Goal: Task Accomplishment & Management: Use online tool/utility

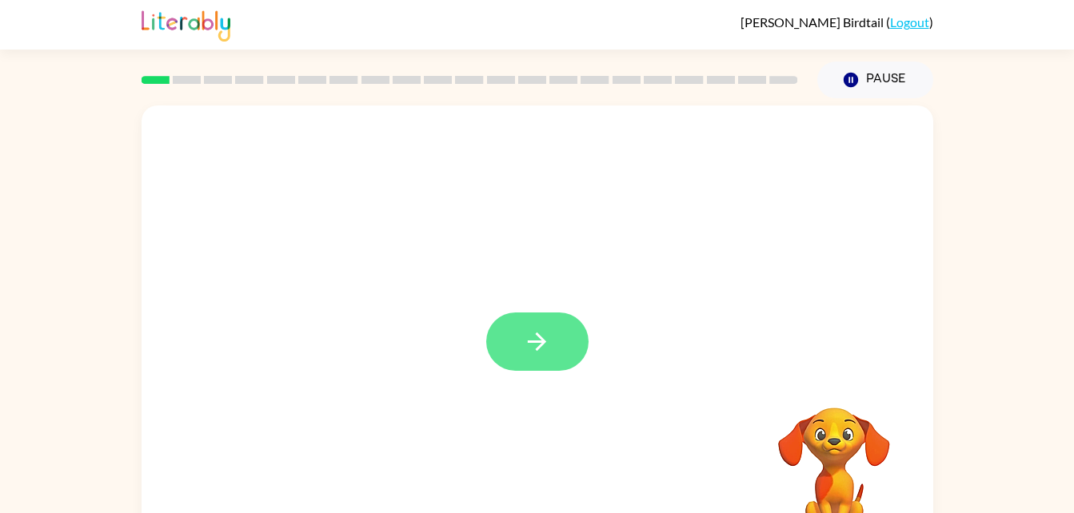
click at [552, 326] on button "button" at bounding box center [537, 342] width 102 height 58
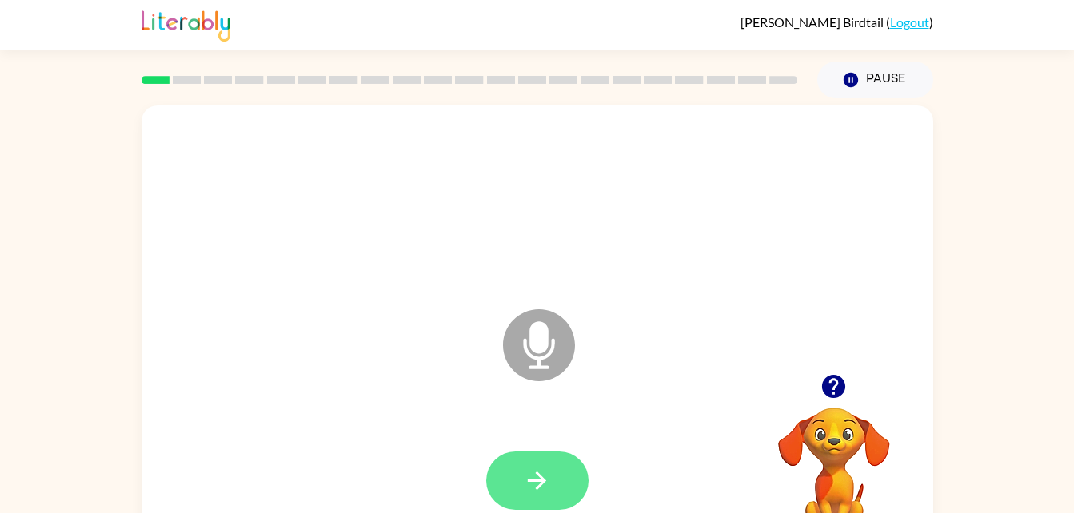
click at [543, 473] on icon "button" at bounding box center [537, 481] width 28 height 28
click at [528, 476] on icon "button" at bounding box center [537, 481] width 28 height 28
click at [541, 480] on icon "button" at bounding box center [537, 481] width 18 height 18
click at [523, 463] on button "button" at bounding box center [537, 481] width 102 height 58
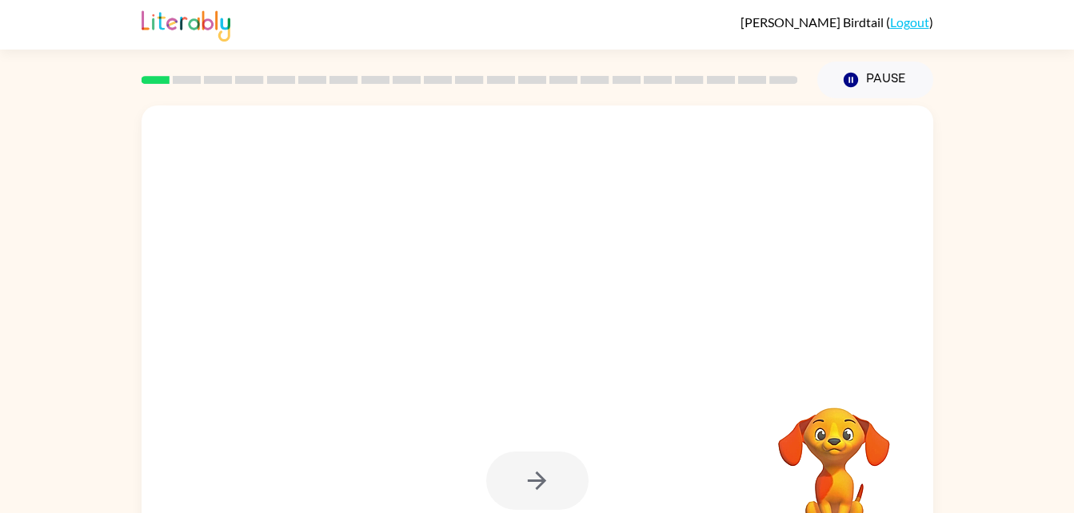
scroll to position [49, 0]
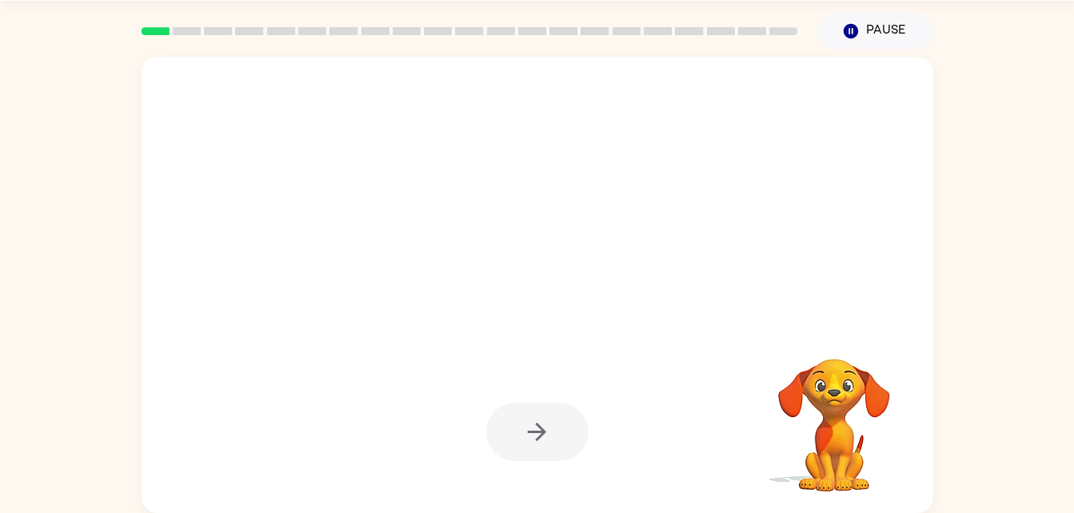
click at [552, 452] on div at bounding box center [537, 432] width 102 height 58
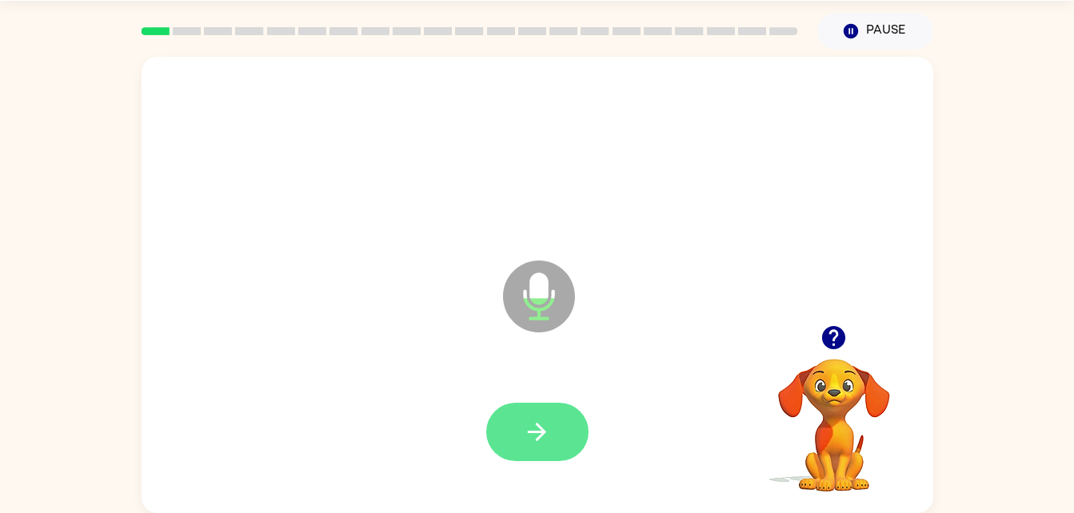
click at [526, 431] on icon "button" at bounding box center [537, 432] width 28 height 28
click at [543, 425] on icon "button" at bounding box center [537, 432] width 28 height 28
click at [536, 449] on button "button" at bounding box center [537, 432] width 102 height 58
click at [520, 444] on button "button" at bounding box center [537, 432] width 102 height 58
click at [560, 419] on button "button" at bounding box center [537, 432] width 102 height 58
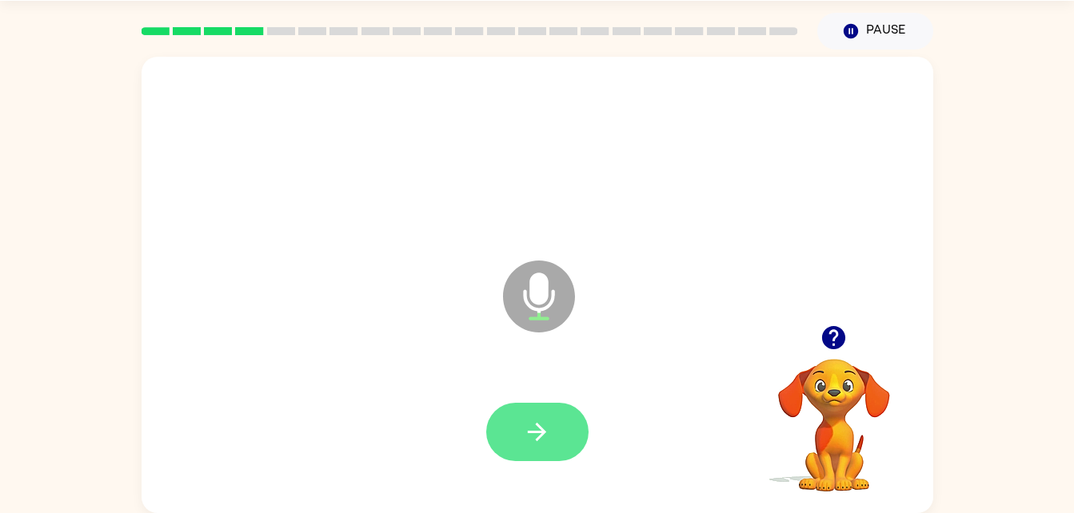
click at [539, 451] on button "button" at bounding box center [537, 432] width 102 height 58
click at [531, 406] on button "button" at bounding box center [537, 432] width 102 height 58
click at [532, 427] on icon "button" at bounding box center [537, 432] width 28 height 28
click at [536, 435] on icon "button" at bounding box center [537, 432] width 28 height 28
click at [556, 421] on button "button" at bounding box center [537, 432] width 102 height 58
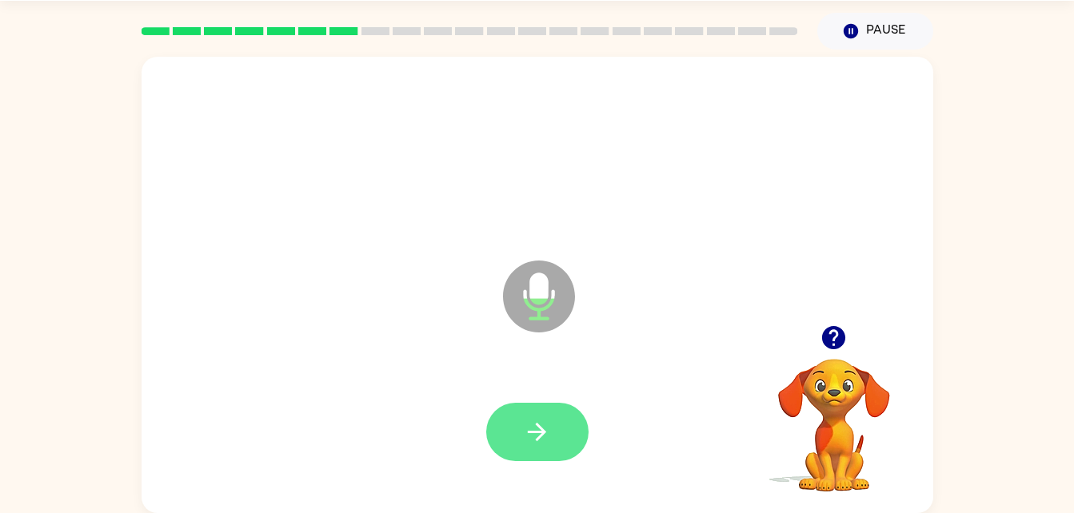
click at [516, 410] on button "button" at bounding box center [537, 432] width 102 height 58
click at [537, 414] on button "button" at bounding box center [537, 432] width 102 height 58
click at [523, 436] on icon "button" at bounding box center [537, 432] width 28 height 28
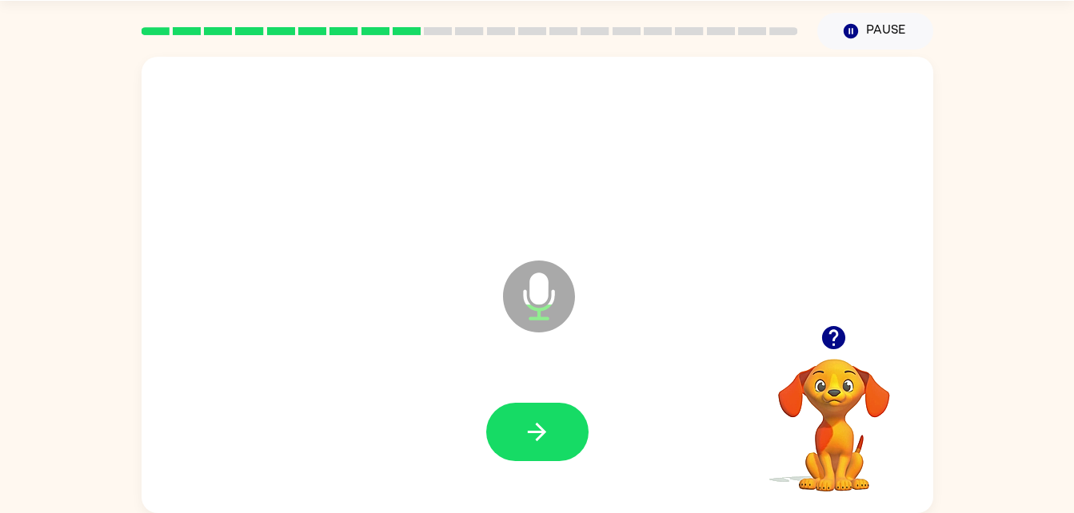
click at [547, 480] on div at bounding box center [536, 432] width 759 height 131
click at [546, 432] on icon "button" at bounding box center [537, 432] width 28 height 28
click at [556, 447] on button "button" at bounding box center [537, 432] width 102 height 58
click at [545, 436] on icon "button" at bounding box center [537, 432] width 28 height 28
click at [544, 427] on icon "button" at bounding box center [537, 432] width 28 height 28
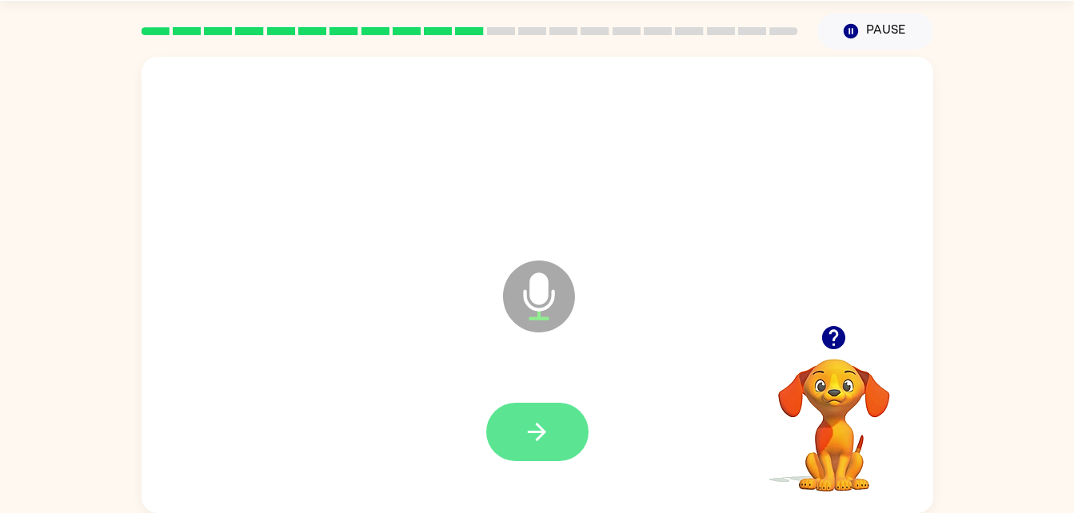
click at [541, 436] on icon "button" at bounding box center [537, 432] width 18 height 18
click at [520, 403] on button "button" at bounding box center [537, 432] width 102 height 58
click at [542, 424] on icon "button" at bounding box center [537, 432] width 28 height 28
click at [559, 439] on button "button" at bounding box center [537, 432] width 102 height 58
click at [562, 405] on button "button" at bounding box center [537, 432] width 102 height 58
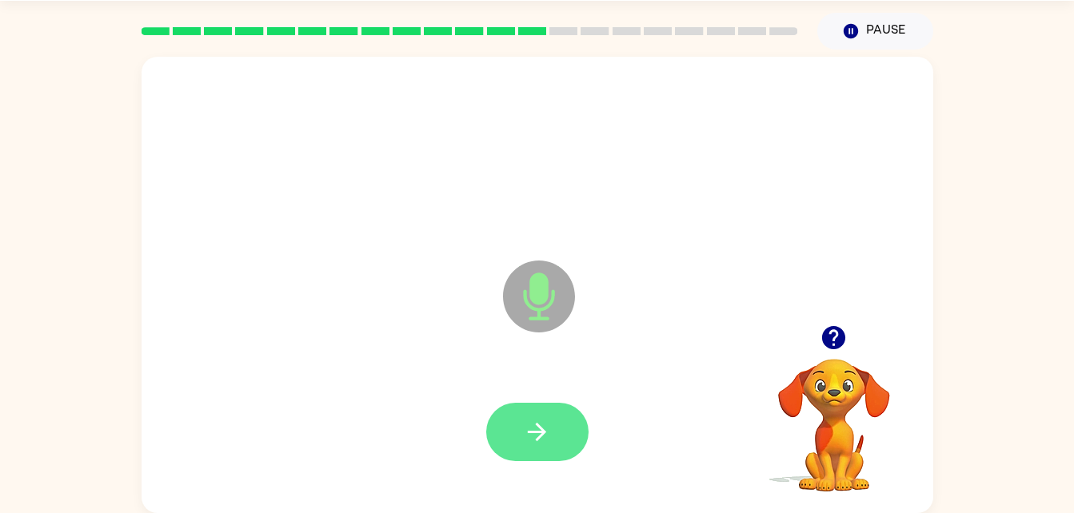
click at [537, 430] on icon "button" at bounding box center [537, 432] width 28 height 28
click at [517, 421] on button "button" at bounding box center [537, 432] width 102 height 58
click at [565, 443] on button "button" at bounding box center [537, 432] width 102 height 58
click at [528, 424] on icon "button" at bounding box center [537, 432] width 28 height 28
click at [547, 460] on button "button" at bounding box center [537, 432] width 102 height 58
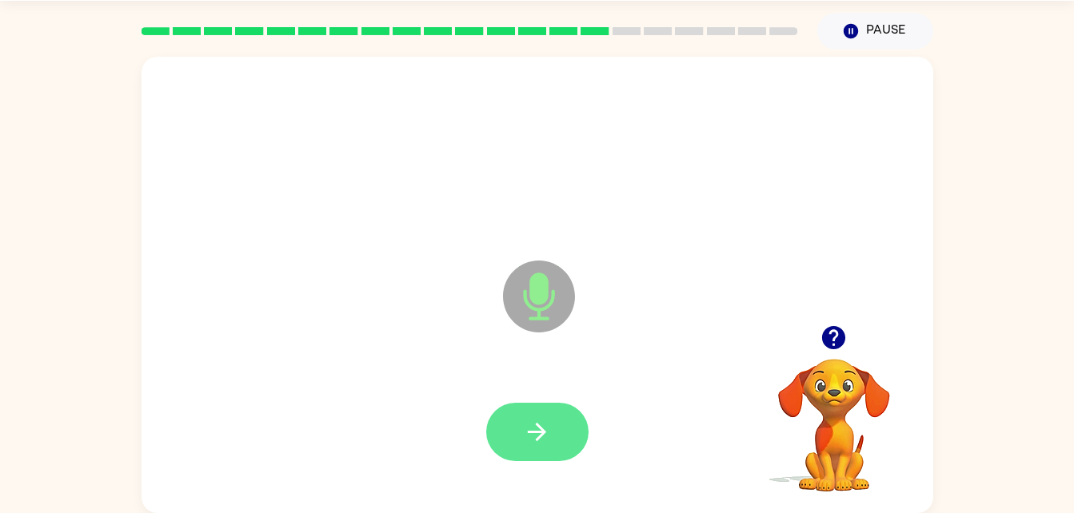
click at [531, 434] on icon "button" at bounding box center [537, 432] width 28 height 28
click at [531, 449] on button "button" at bounding box center [537, 432] width 102 height 58
click at [521, 410] on button "button" at bounding box center [537, 432] width 102 height 58
click at [537, 422] on icon "button" at bounding box center [537, 432] width 28 height 28
click at [547, 429] on icon "button" at bounding box center [537, 432] width 28 height 28
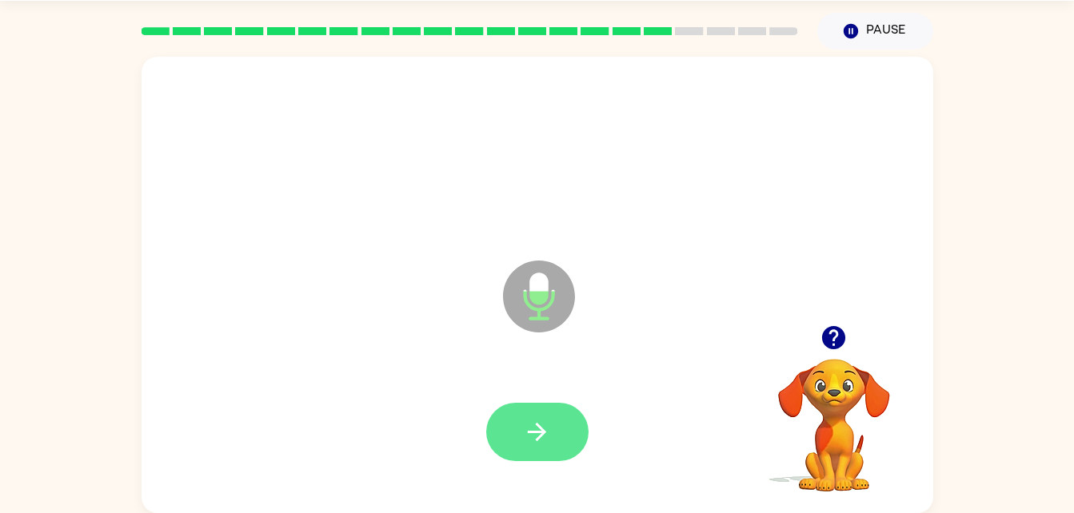
click at [521, 425] on button "button" at bounding box center [537, 432] width 102 height 58
click at [557, 446] on button "button" at bounding box center [537, 432] width 102 height 58
click at [543, 449] on button "button" at bounding box center [537, 432] width 102 height 58
click at [520, 433] on button "button" at bounding box center [537, 432] width 102 height 58
click at [518, 421] on button "button" at bounding box center [537, 432] width 102 height 58
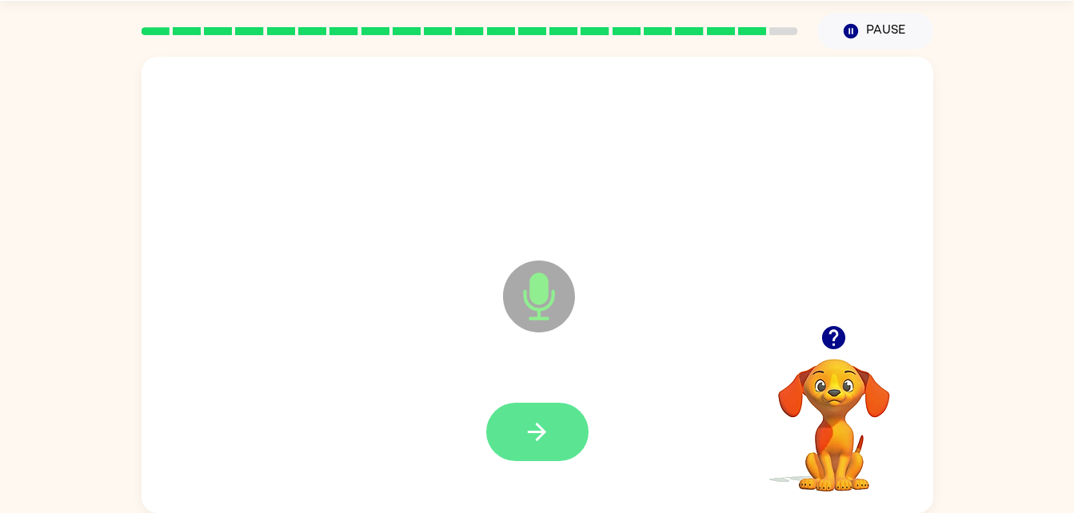
click at [531, 419] on icon "button" at bounding box center [537, 432] width 28 height 28
click at [522, 446] on button "button" at bounding box center [537, 432] width 102 height 58
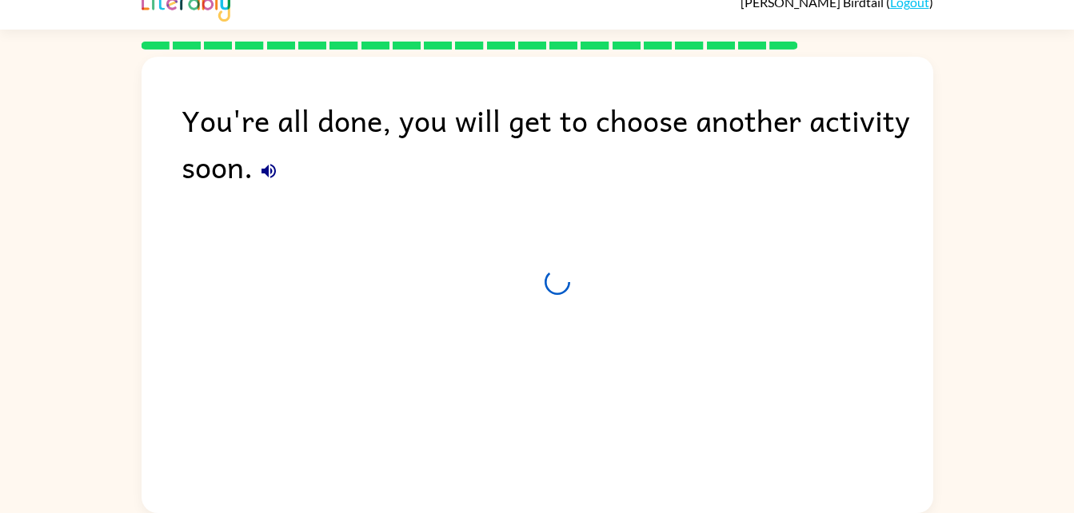
scroll to position [20, 0]
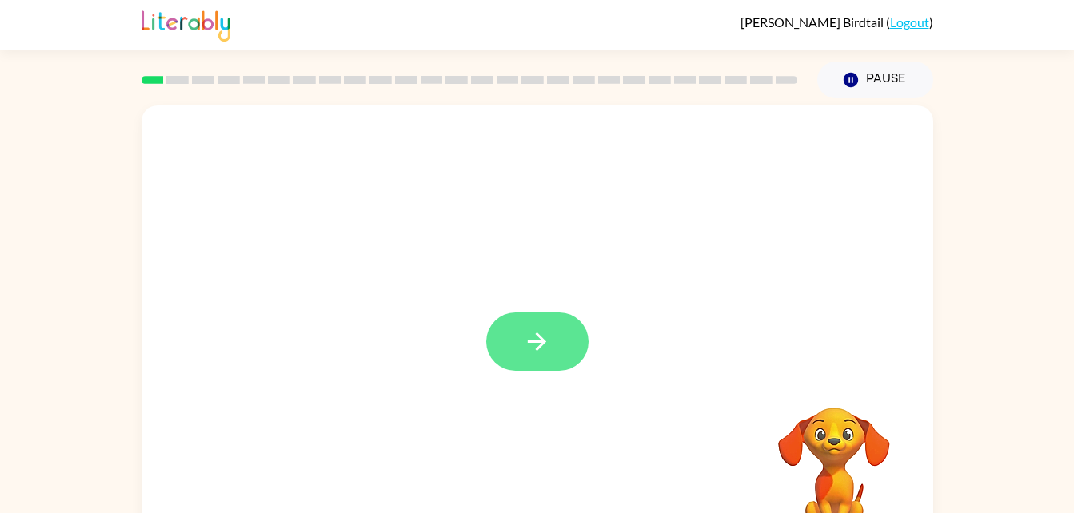
click at [529, 345] on icon "button" at bounding box center [537, 342] width 28 height 28
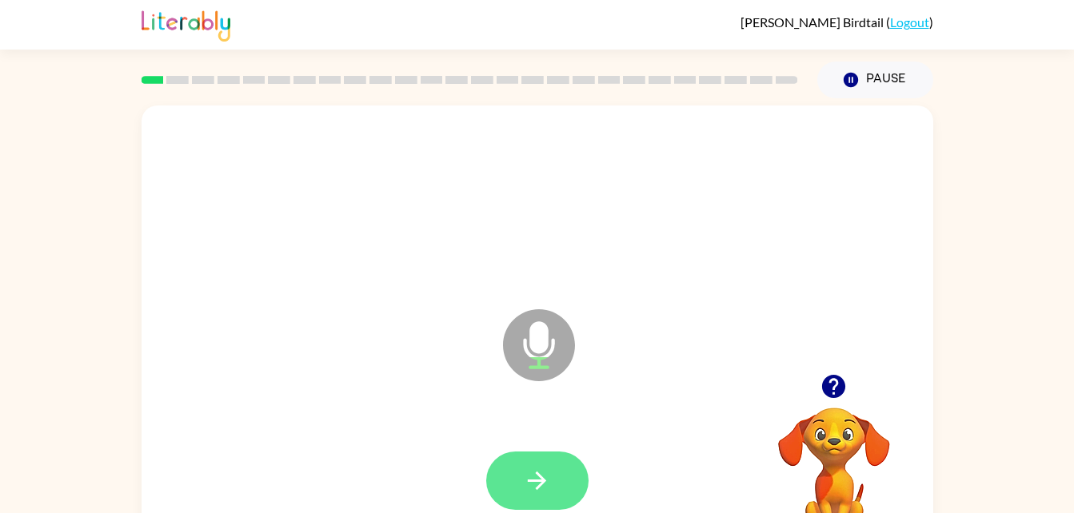
click at [556, 465] on button "button" at bounding box center [537, 481] width 102 height 58
click at [552, 492] on button "button" at bounding box center [537, 481] width 102 height 58
click at [537, 470] on icon "button" at bounding box center [537, 481] width 28 height 28
click at [542, 488] on icon "button" at bounding box center [537, 481] width 28 height 28
click at [543, 472] on icon "button" at bounding box center [537, 481] width 28 height 28
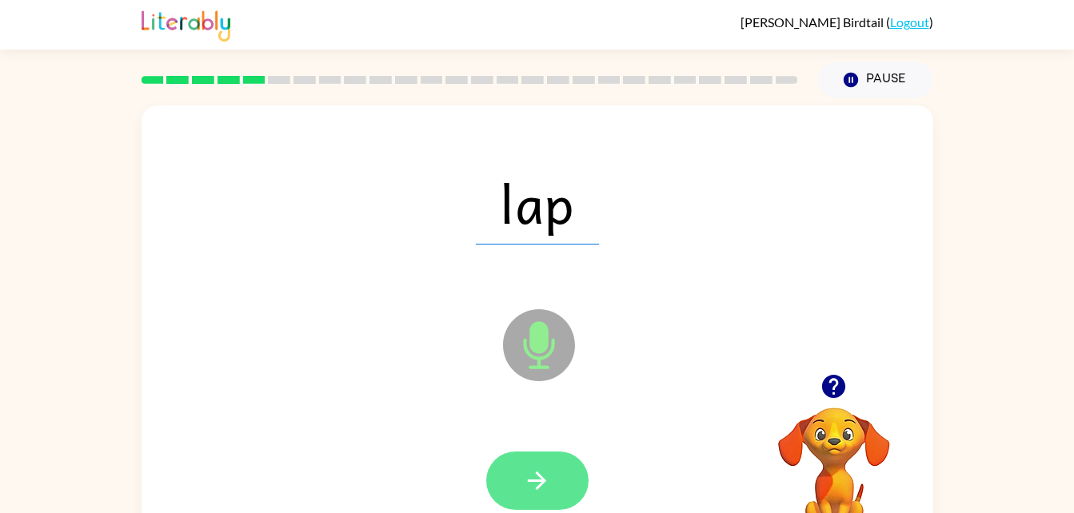
click at [544, 488] on icon "button" at bounding box center [537, 481] width 28 height 28
click at [546, 501] on button "button" at bounding box center [537, 481] width 102 height 58
click at [538, 473] on icon "button" at bounding box center [537, 481] width 18 height 18
click at [542, 484] on icon "button" at bounding box center [537, 481] width 18 height 18
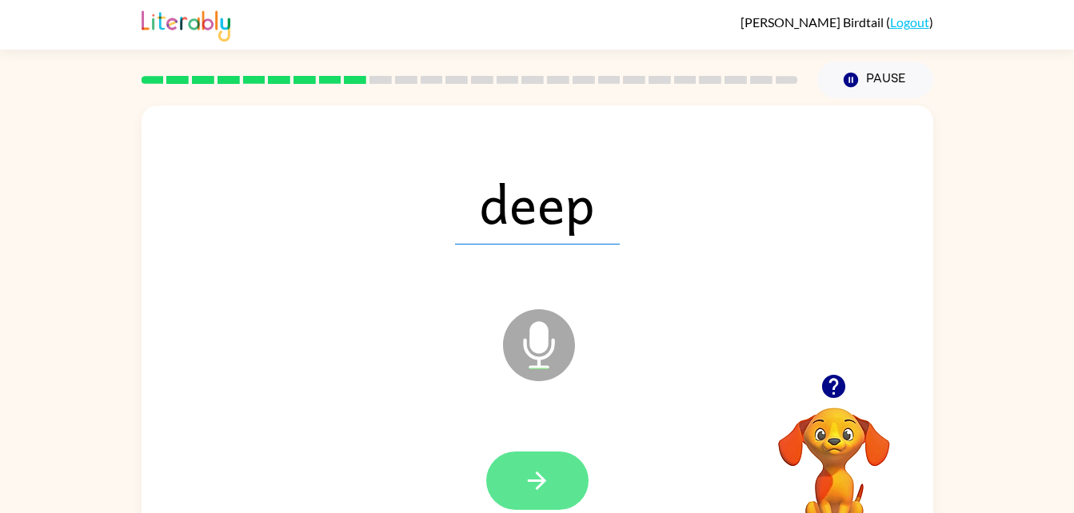
click at [536, 467] on icon "button" at bounding box center [537, 481] width 28 height 28
click at [547, 484] on icon "button" at bounding box center [537, 481] width 28 height 28
click at [542, 481] on icon "button" at bounding box center [537, 481] width 18 height 18
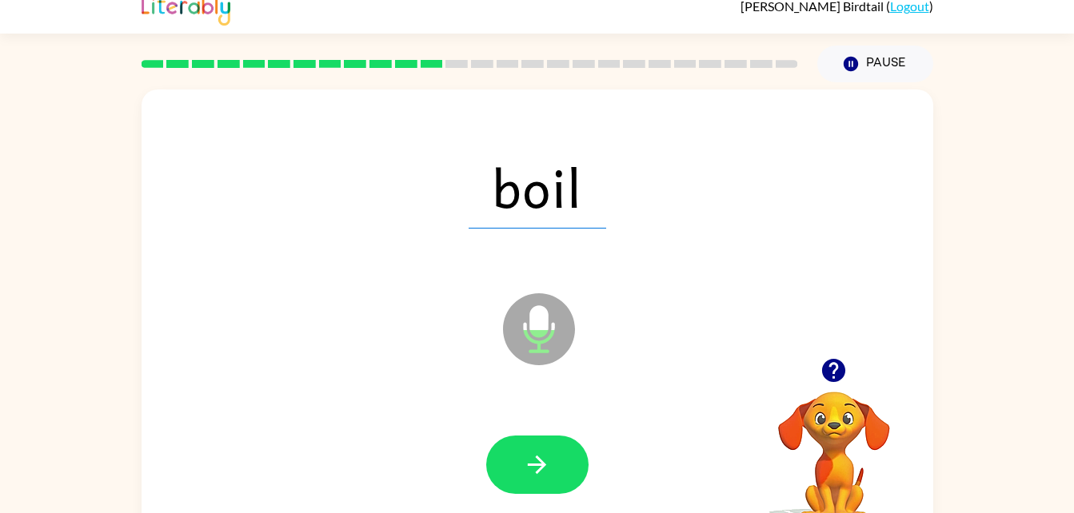
scroll to position [49, 0]
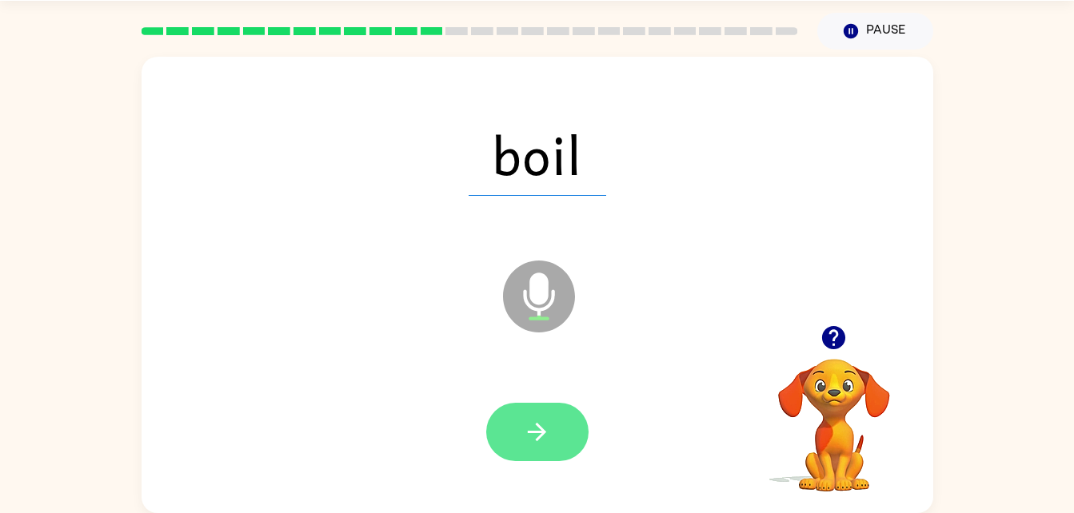
click at [532, 428] on icon "button" at bounding box center [537, 432] width 28 height 28
click at [537, 442] on icon "button" at bounding box center [537, 432] width 28 height 28
click at [523, 427] on icon "button" at bounding box center [537, 432] width 28 height 28
click at [538, 433] on icon "button" at bounding box center [537, 432] width 18 height 18
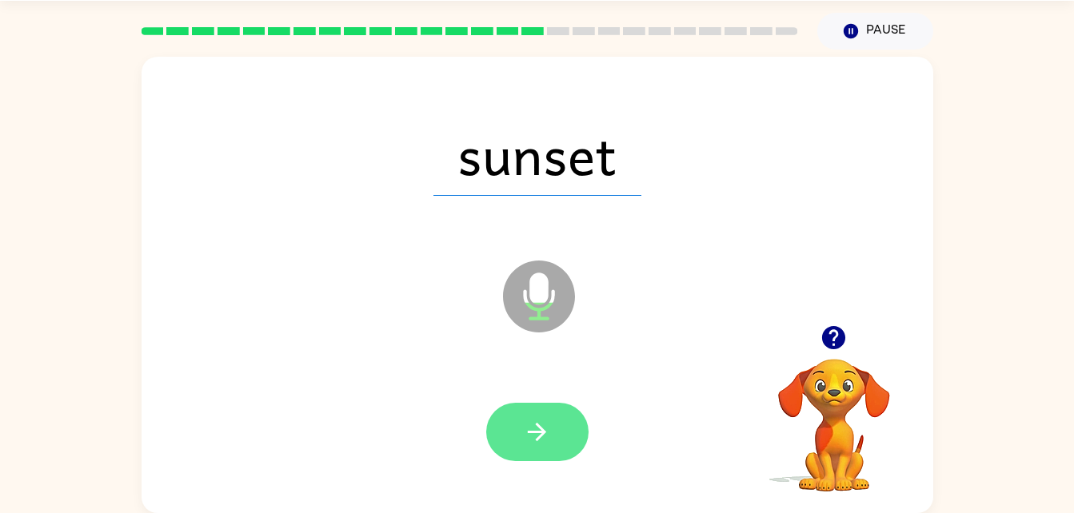
click at [540, 433] on icon "button" at bounding box center [537, 432] width 18 height 18
click at [531, 451] on button "button" at bounding box center [537, 432] width 102 height 58
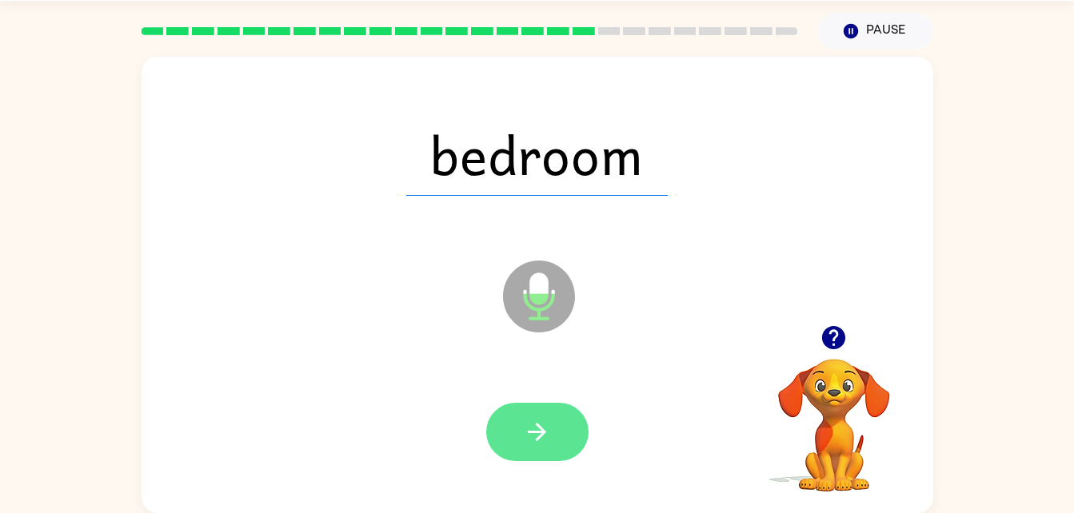
click at [511, 455] on button "button" at bounding box center [537, 432] width 102 height 58
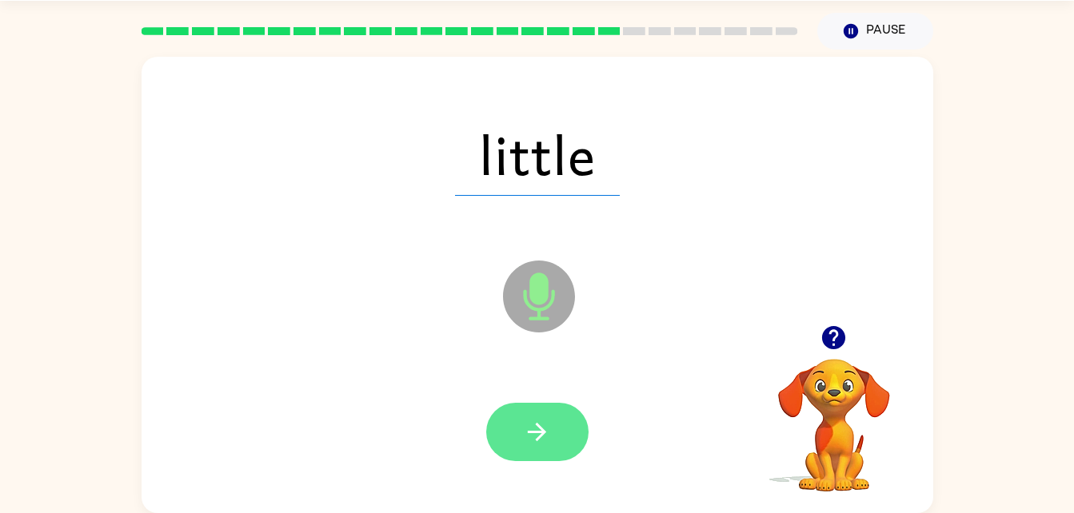
click at [543, 436] on icon "button" at bounding box center [537, 432] width 28 height 28
click at [540, 410] on button "button" at bounding box center [537, 432] width 102 height 58
click at [560, 439] on button "button" at bounding box center [537, 432] width 102 height 58
click at [548, 421] on icon "button" at bounding box center [537, 432] width 28 height 28
click at [529, 454] on button "button" at bounding box center [537, 432] width 102 height 58
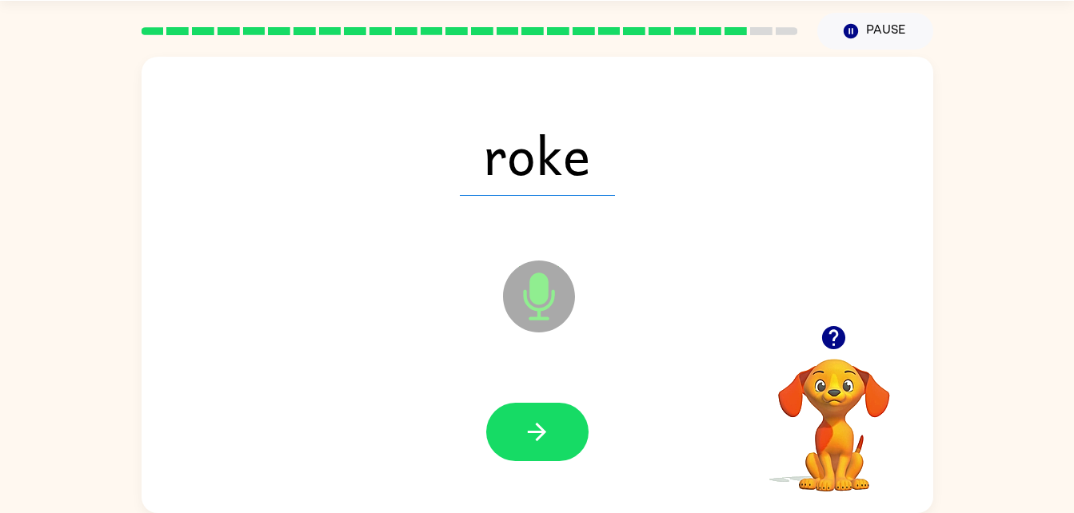
click at [540, 391] on div at bounding box center [536, 432] width 759 height 131
click at [576, 427] on button "button" at bounding box center [537, 432] width 102 height 58
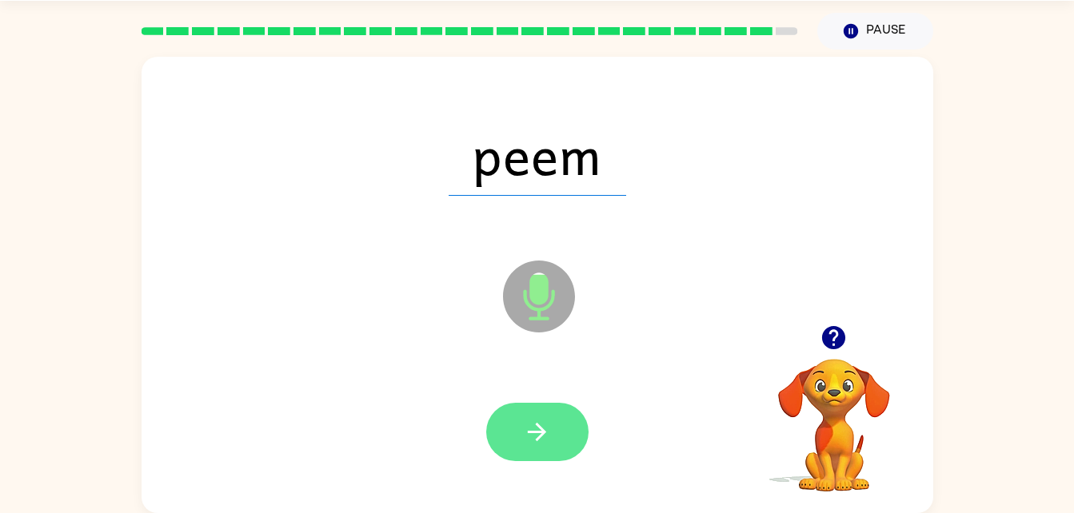
click at [529, 450] on button "button" at bounding box center [537, 432] width 102 height 58
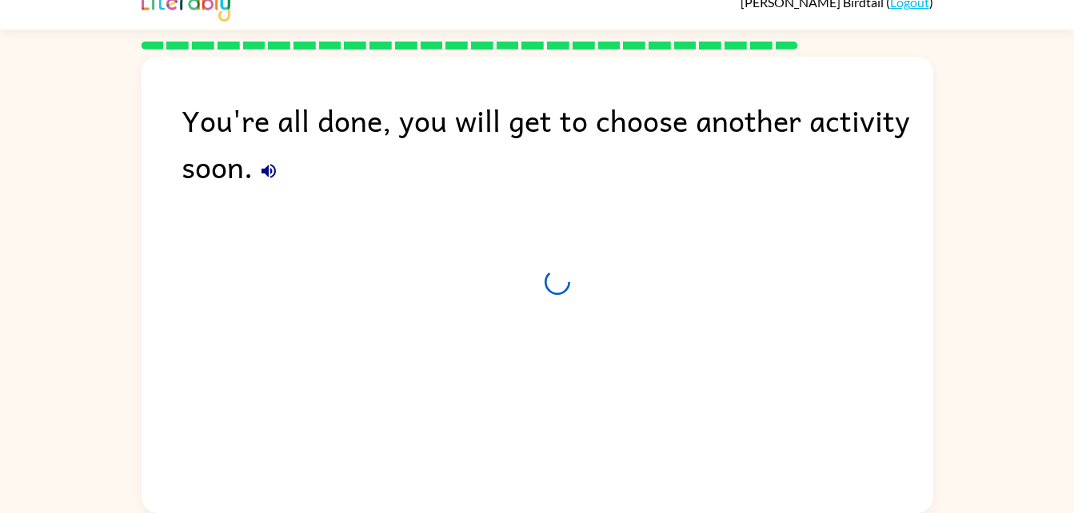
scroll to position [20, 0]
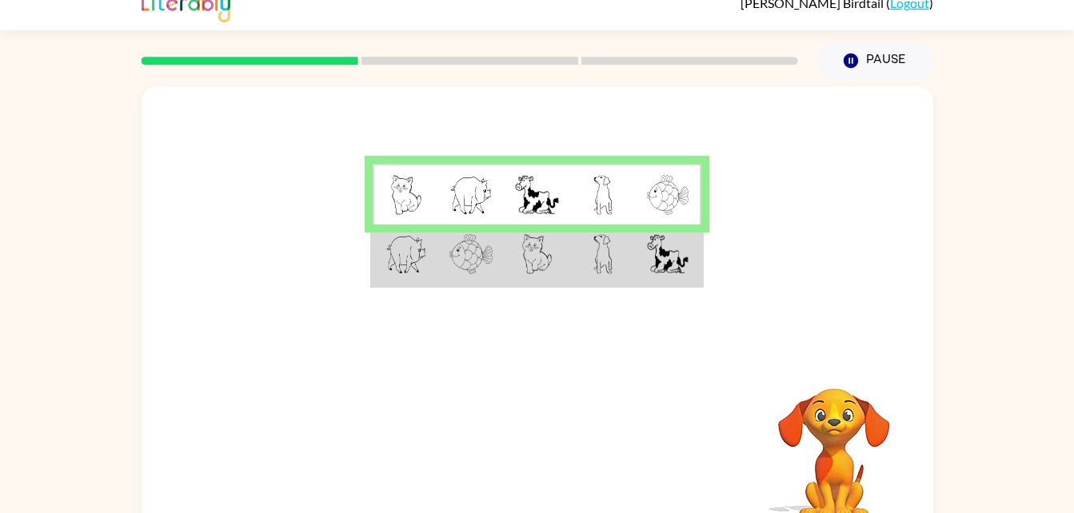
scroll to position [49, 0]
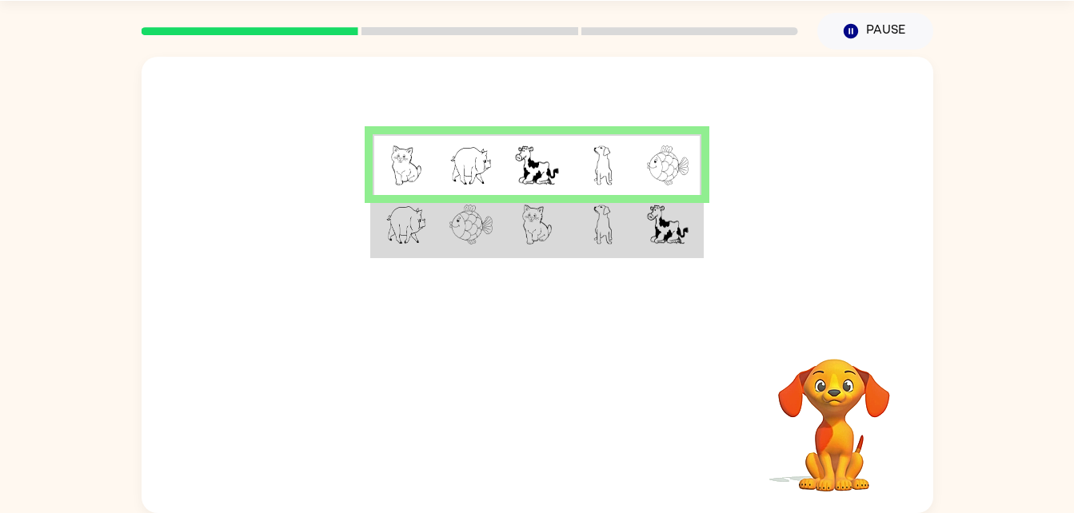
click at [532, 256] on td at bounding box center [537, 226] width 66 height 62
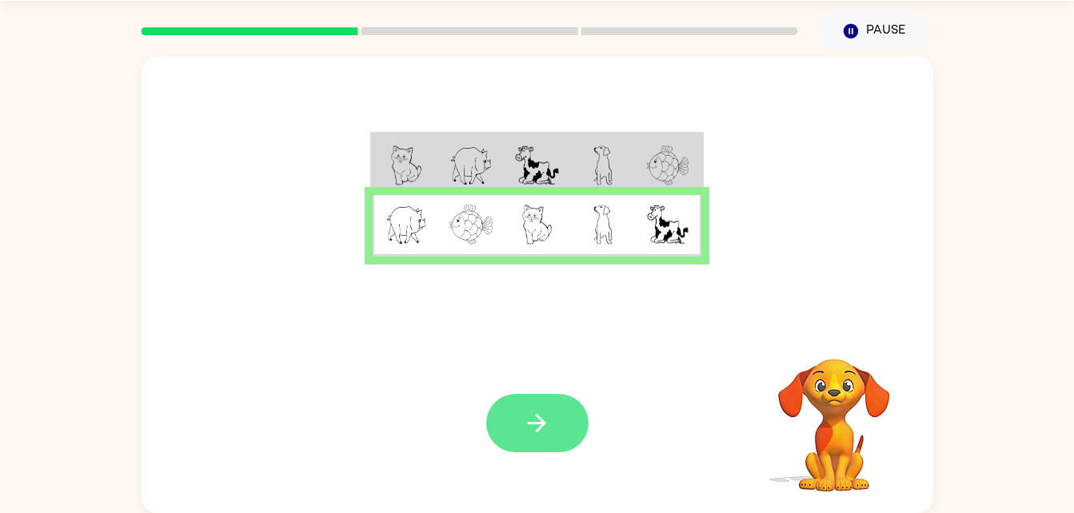
click at [551, 440] on button "button" at bounding box center [537, 423] width 102 height 58
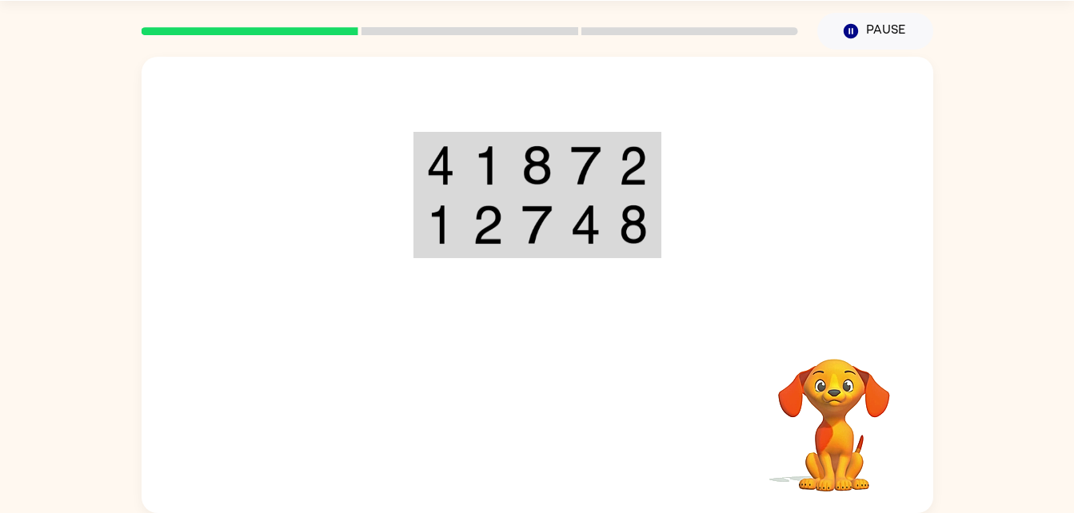
click at [430, 222] on img at bounding box center [440, 225] width 29 height 40
click at [441, 240] on img at bounding box center [440, 225] width 29 height 40
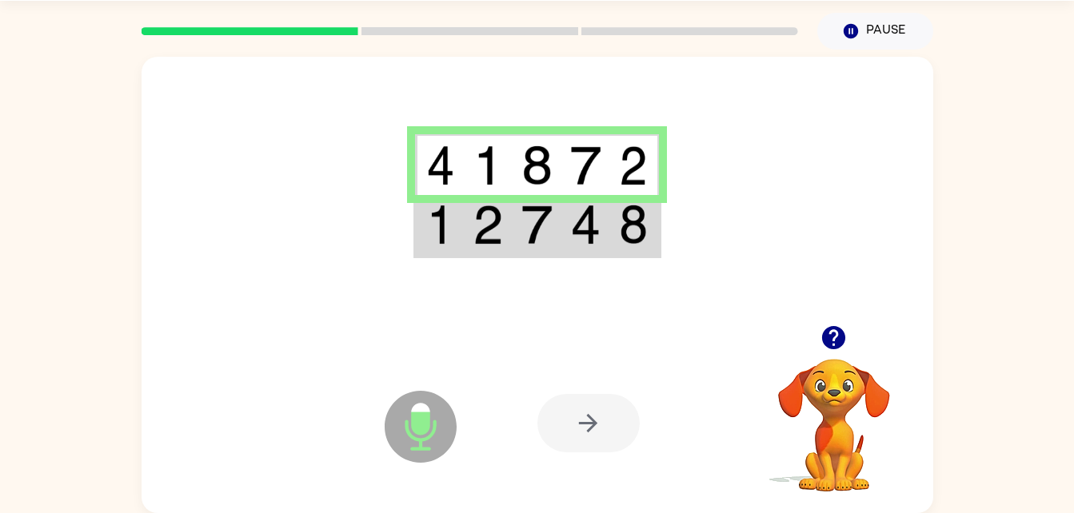
click at [425, 440] on icon "Microphone The Microphone is here when it is your turn to talk" at bounding box center [501, 447] width 240 height 120
click at [519, 244] on td at bounding box center [536, 226] width 49 height 62
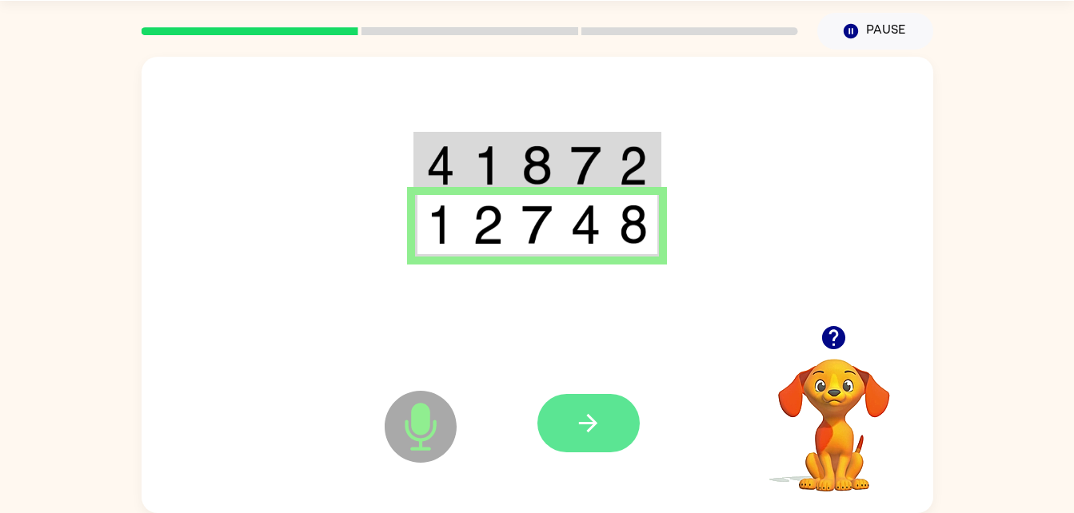
click at [616, 423] on button "button" at bounding box center [588, 423] width 102 height 58
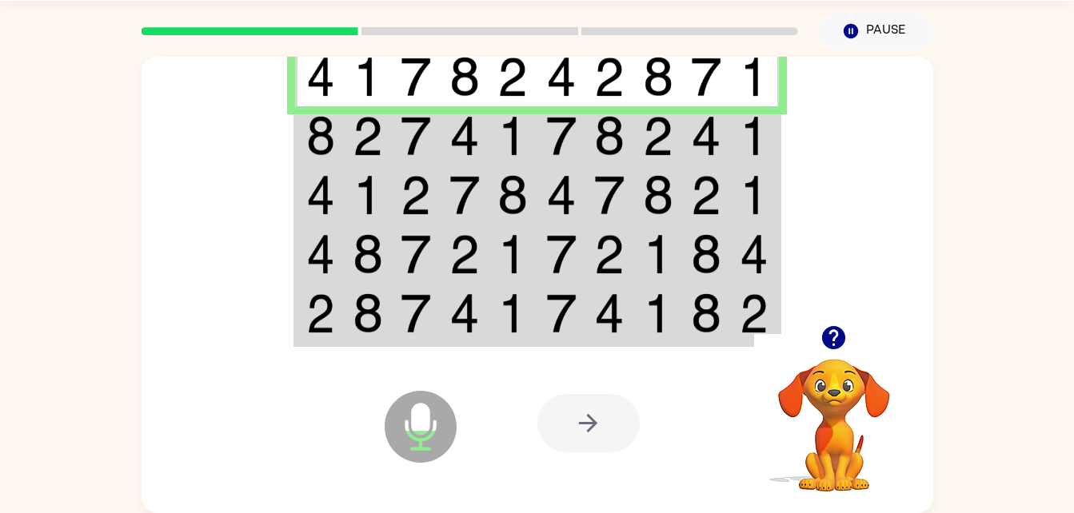
click at [327, 146] on img at bounding box center [320, 136] width 29 height 40
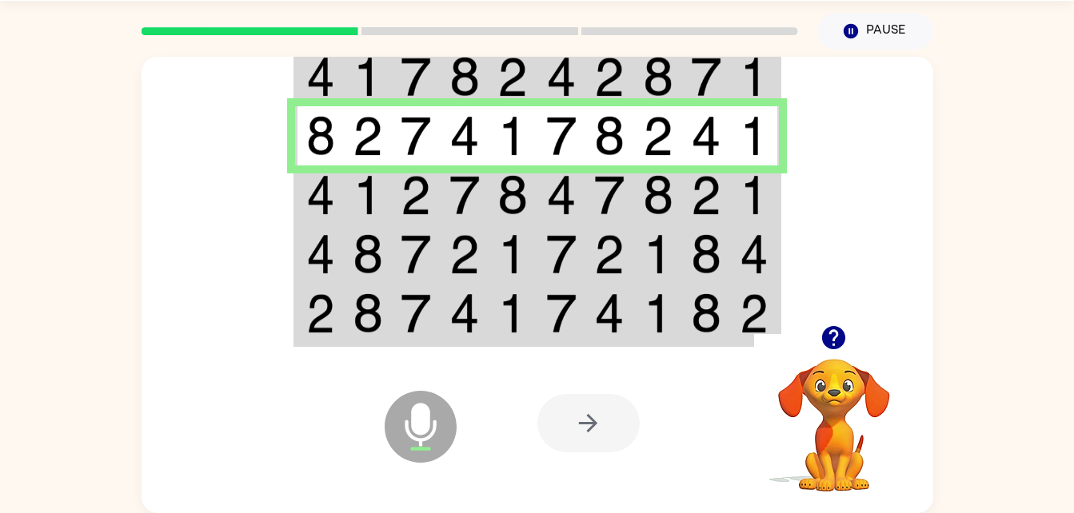
click at [330, 197] on img at bounding box center [320, 195] width 29 height 40
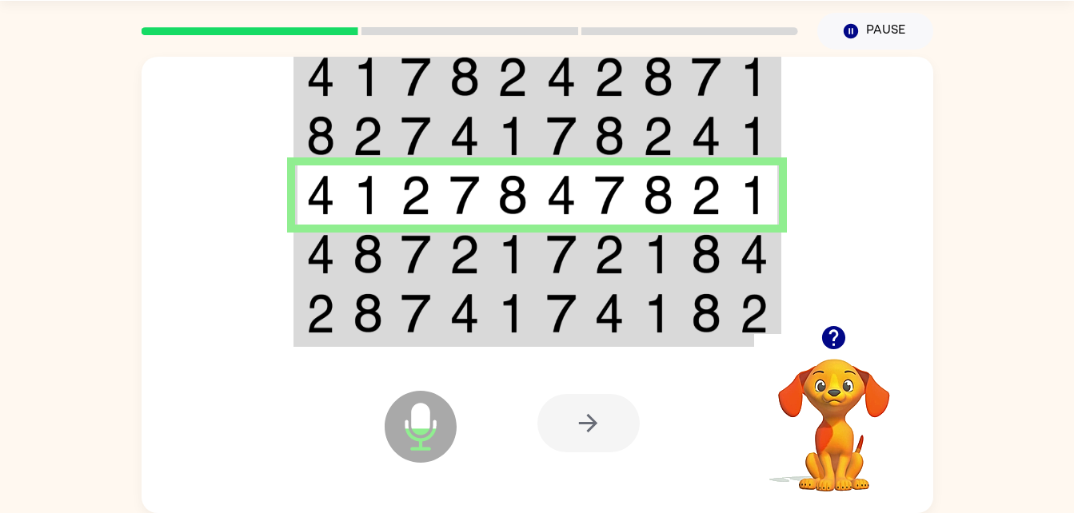
click at [357, 265] on img at bounding box center [368, 254] width 30 height 40
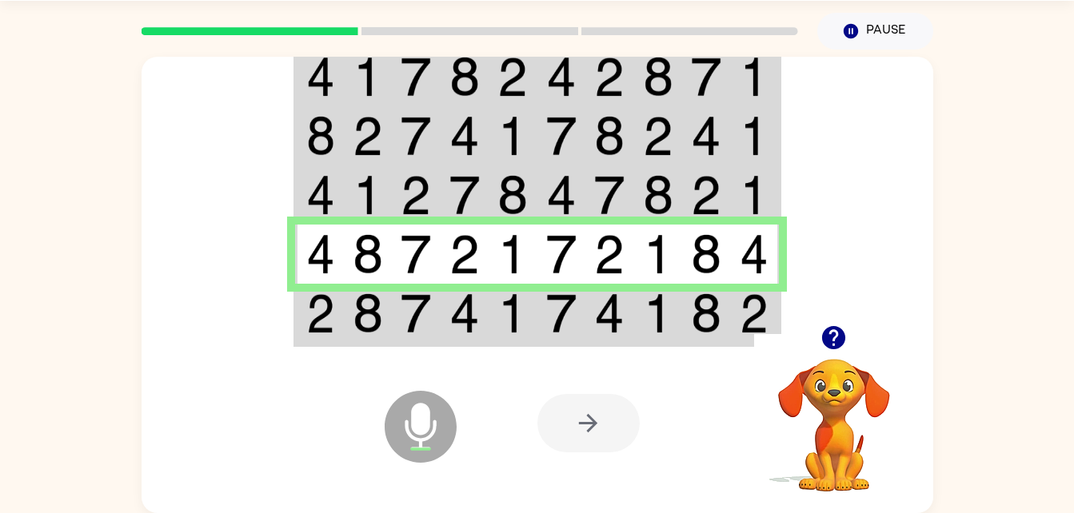
click at [348, 313] on td at bounding box center [368, 315] width 49 height 62
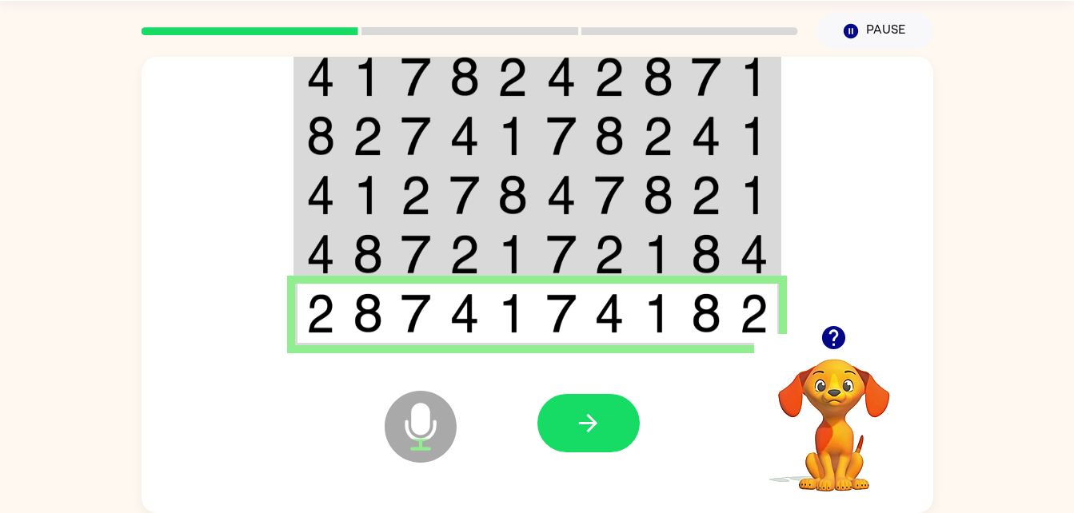
click at [624, 472] on div at bounding box center [655, 423] width 236 height 180
click at [608, 436] on button "button" at bounding box center [588, 423] width 102 height 58
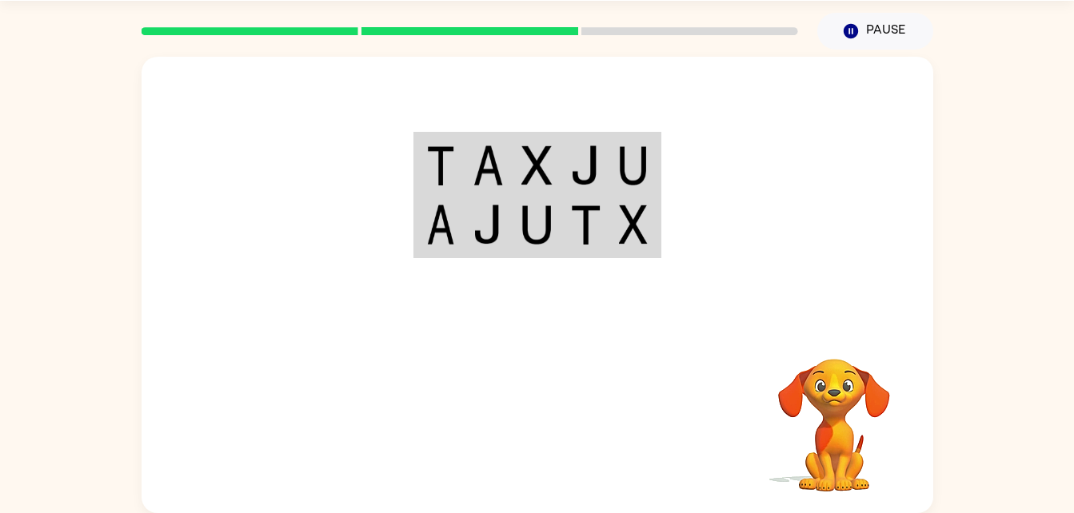
click at [501, 157] on img at bounding box center [487, 165] width 30 height 40
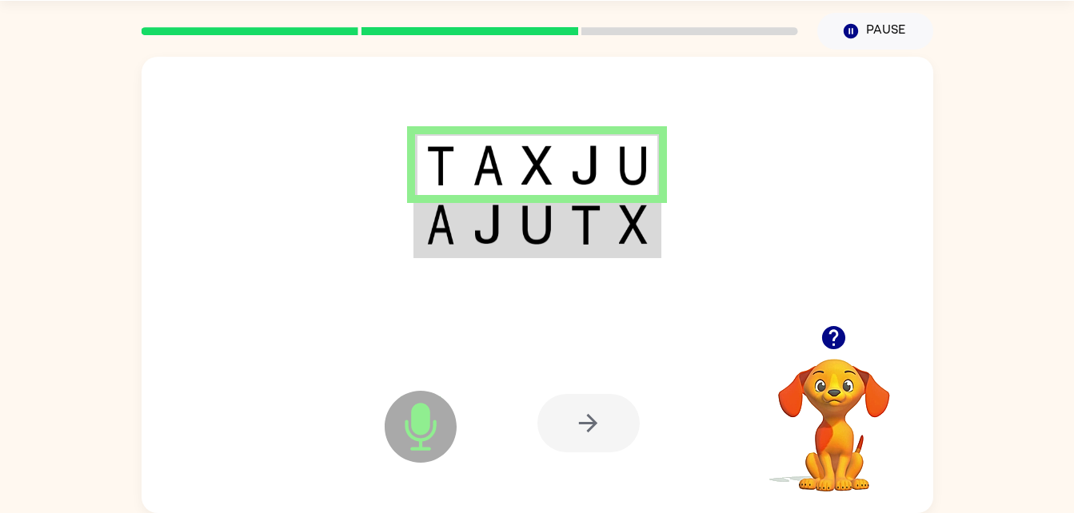
click at [543, 223] on img at bounding box center [536, 225] width 30 height 40
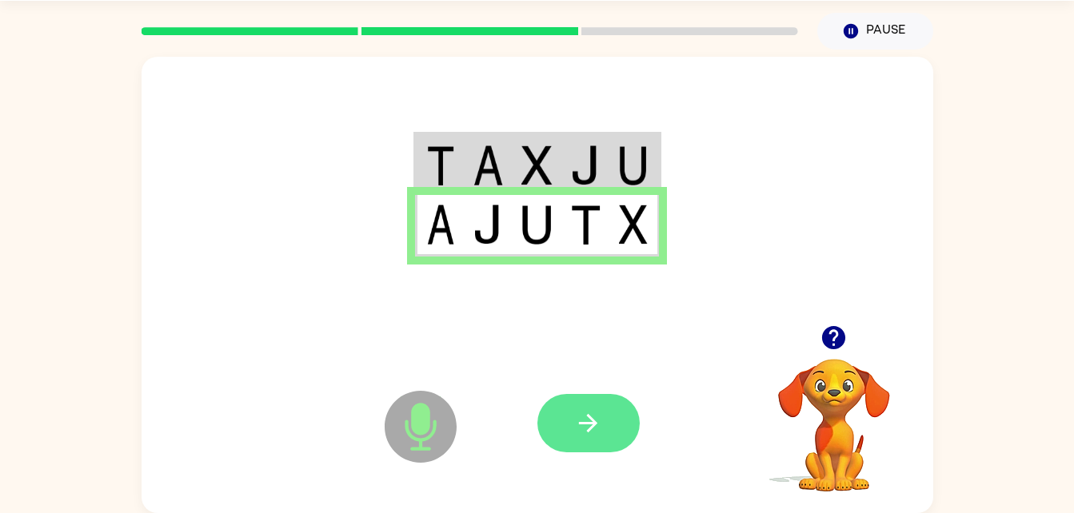
click at [582, 417] on icon "button" at bounding box center [588, 423] width 28 height 28
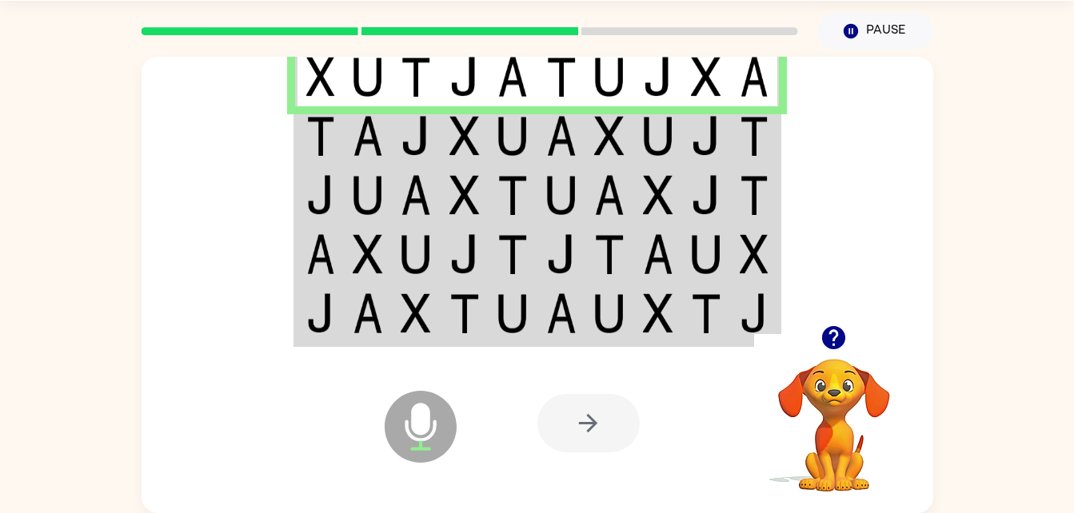
click at [329, 153] on img at bounding box center [320, 136] width 29 height 40
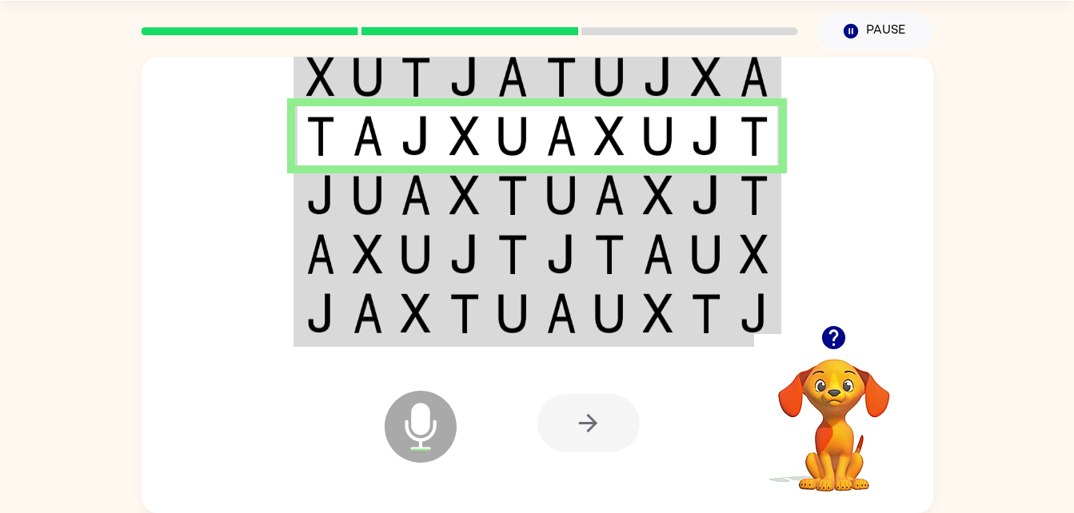
click at [413, 197] on img at bounding box center [416, 195] width 30 height 40
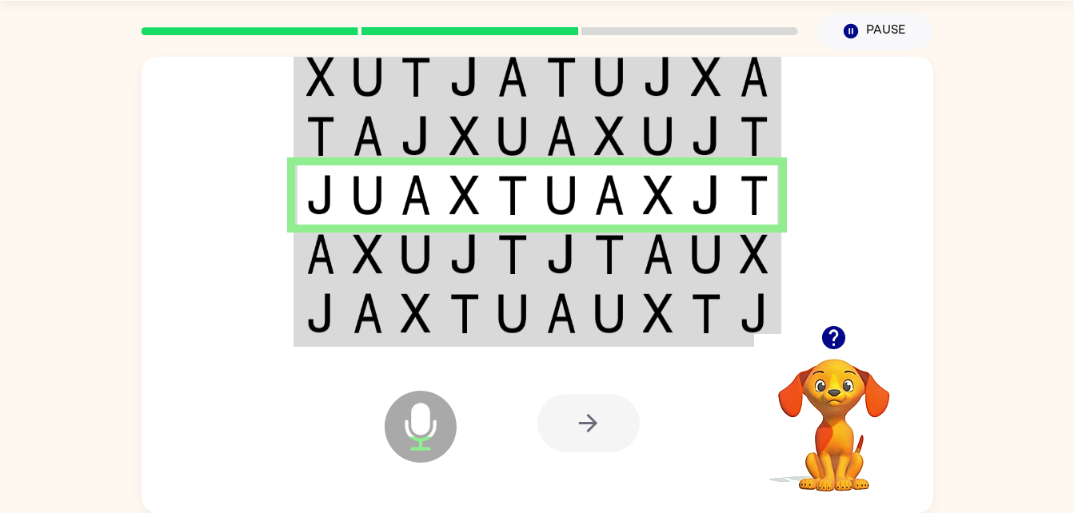
click at [437, 252] on td at bounding box center [416, 254] width 49 height 59
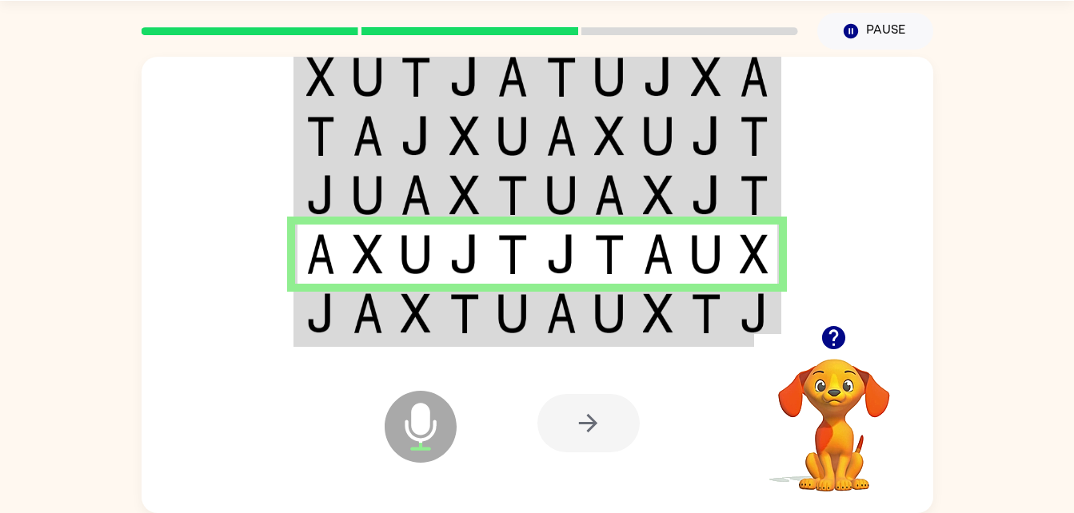
click at [573, 324] on img at bounding box center [561, 313] width 30 height 40
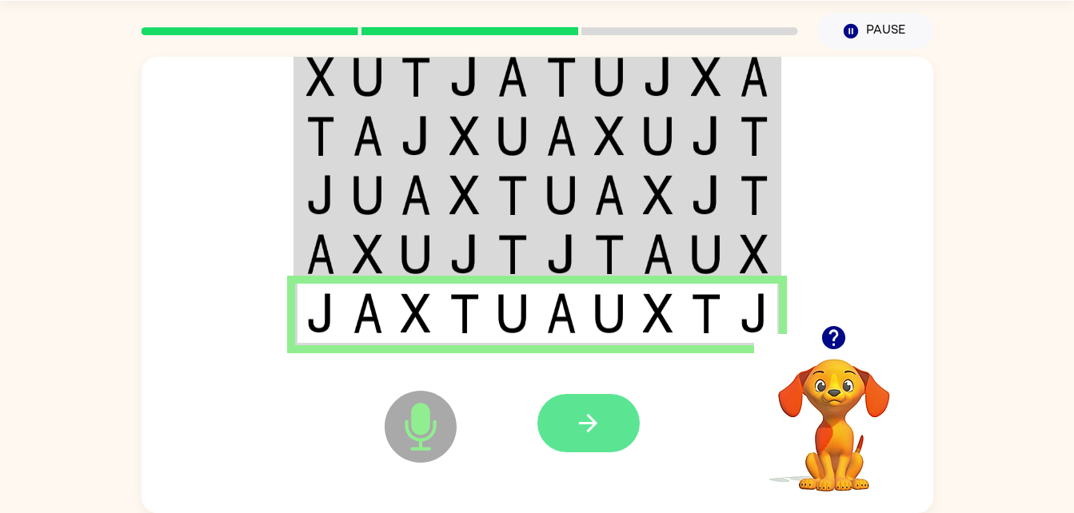
click at [586, 450] on button "button" at bounding box center [588, 423] width 102 height 58
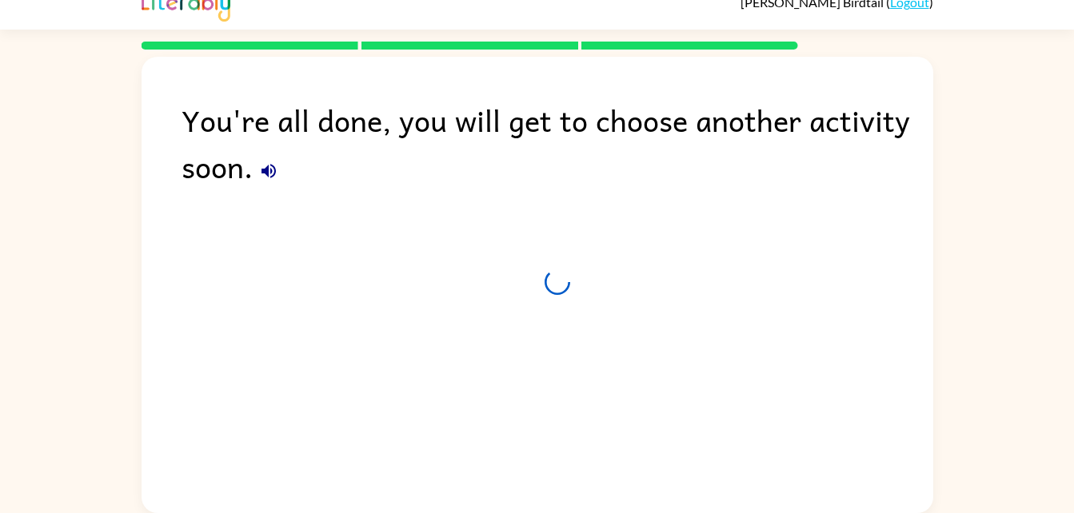
scroll to position [20, 0]
